Goal: Information Seeking & Learning: Learn about a topic

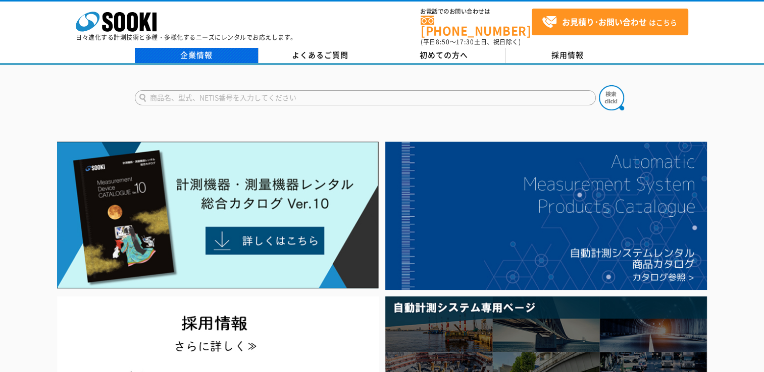
click at [236, 55] on link "企業情報" at bounding box center [197, 55] width 124 height 15
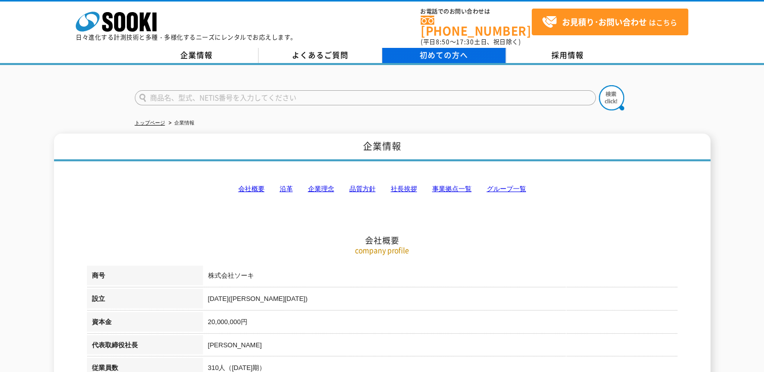
click at [430, 56] on link "初めての方へ" at bounding box center [444, 55] width 124 height 15
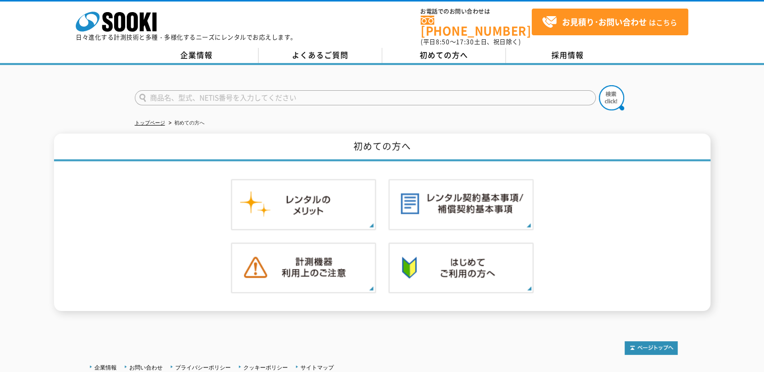
click at [155, 38] on p "日々進化する計測技術と多種・多様化するニーズにレンタルでお応えします。" at bounding box center [186, 37] width 221 height 6
click at [129, 34] on p "日々進化する計測技術と多種・多様化するニーズにレンタルでお応えします。" at bounding box center [186, 37] width 221 height 6
click at [186, 49] on link "企業情報" at bounding box center [197, 55] width 124 height 15
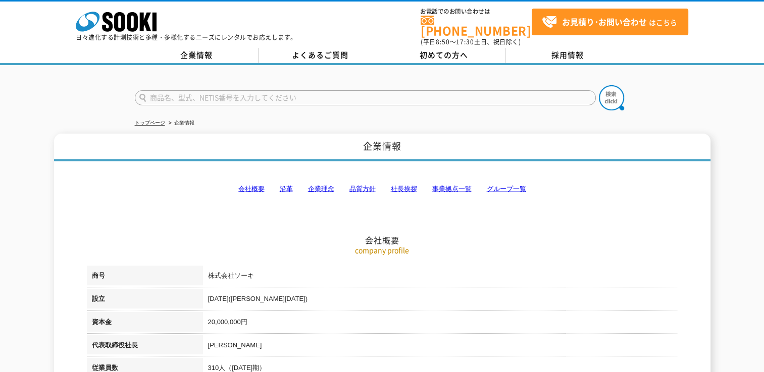
click at [152, 118] on li "トップページ" at bounding box center [150, 123] width 30 height 11
click at [152, 120] on link "トップページ" at bounding box center [150, 123] width 30 height 6
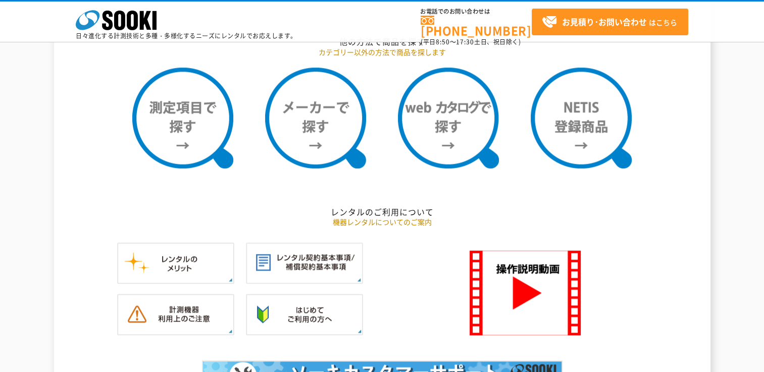
scroll to position [858, 0]
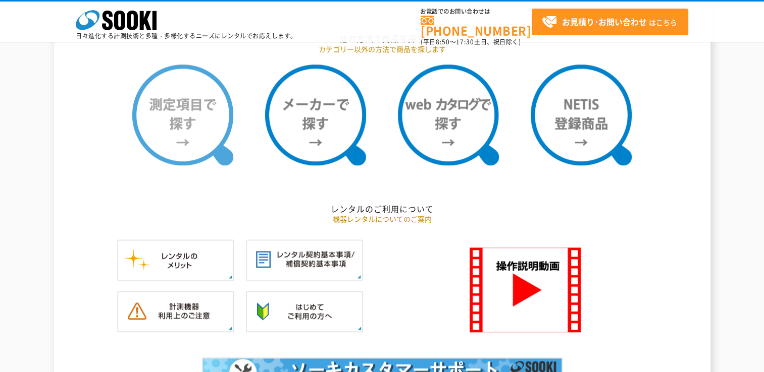
click at [207, 150] on img at bounding box center [182, 115] width 101 height 101
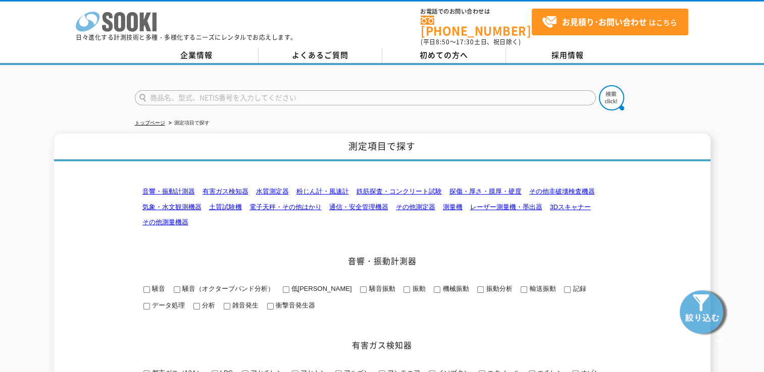
click at [110, 15] on icon at bounding box center [107, 22] width 11 height 20
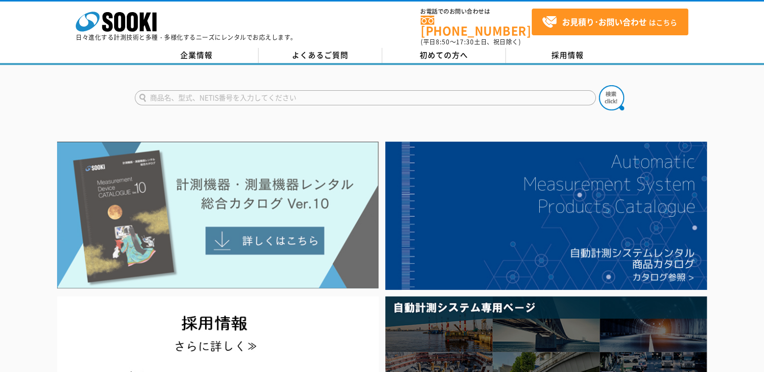
click at [325, 202] on img at bounding box center [217, 215] width 321 height 147
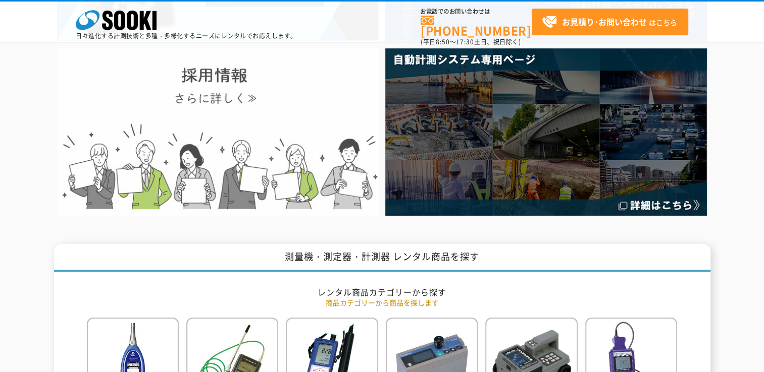
scroll to position [202, 0]
